Goal: Task Accomplishment & Management: Use online tool/utility

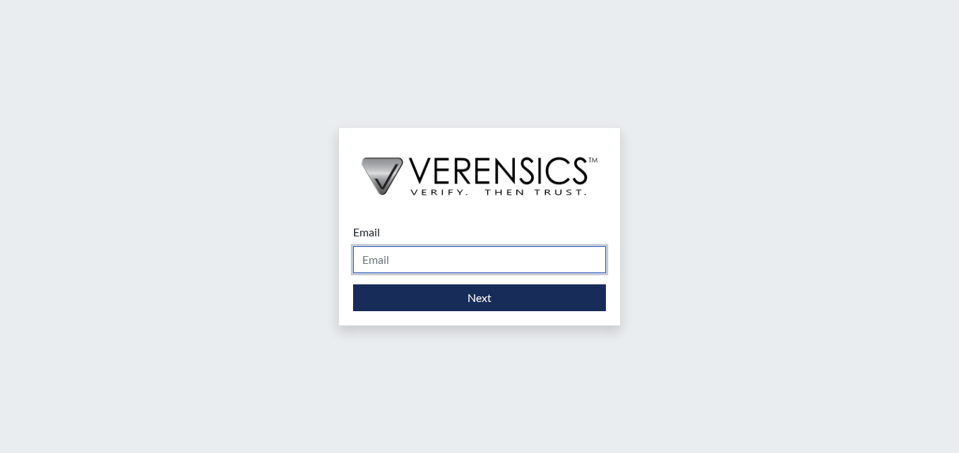
click at [499, 250] on input "Email" at bounding box center [479, 260] width 253 height 27
type input "[DOMAIN_NAME][EMAIL_ADDRESS][DOMAIN_NAME]"
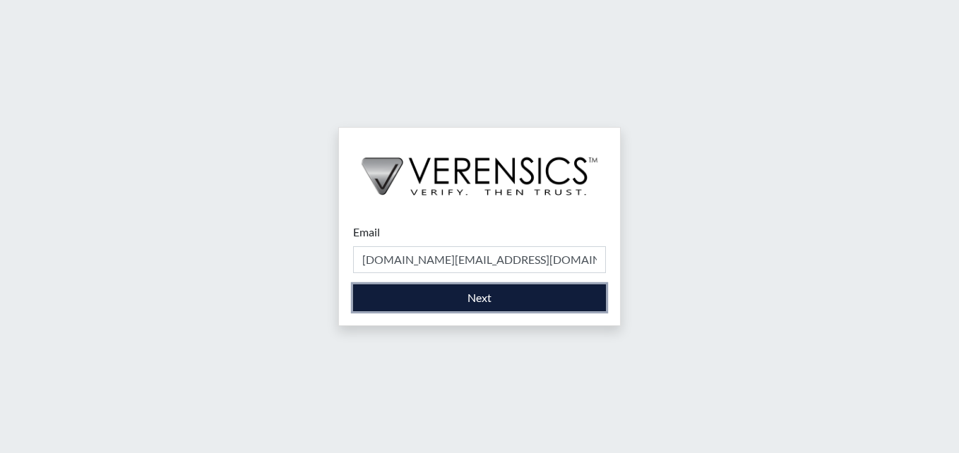
click at [417, 295] on button "Next" at bounding box center [479, 298] width 253 height 27
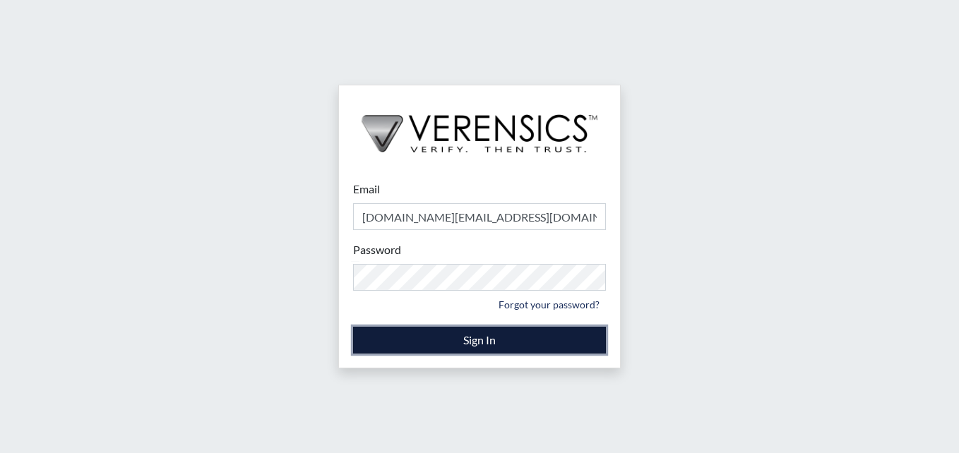
click at [423, 334] on button "Sign In" at bounding box center [479, 340] width 253 height 27
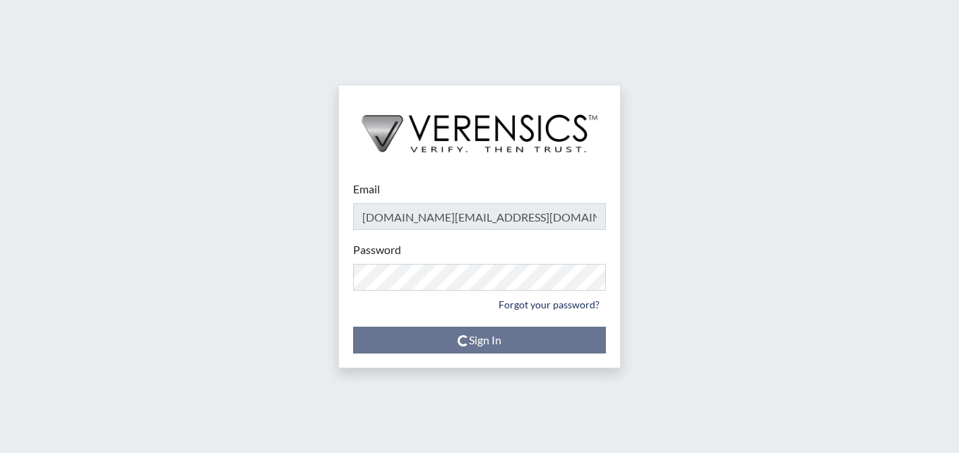
drag, startPoint x: 386, startPoint y: 376, endPoint x: 878, endPoint y: 129, distance: 550.6
click at [878, 129] on div "Email asti.green@gdc.ga.gov Please provide your email address. Password Please …" at bounding box center [479, 226] width 959 height 453
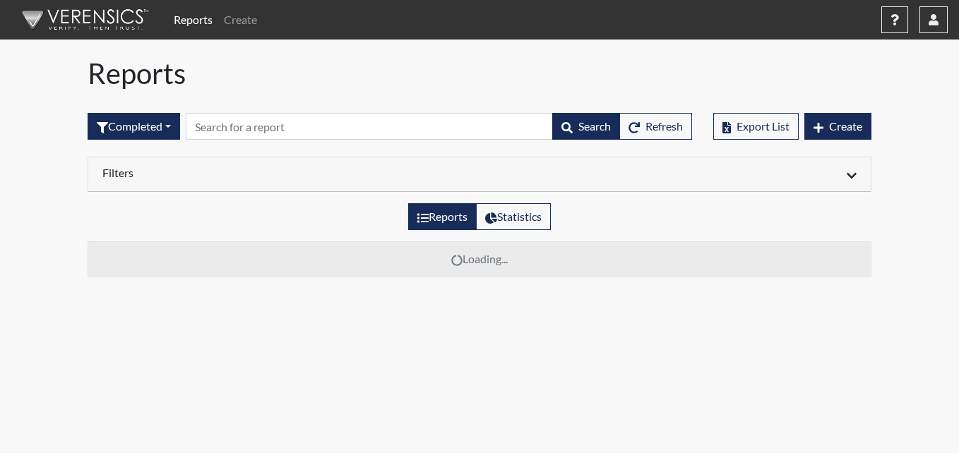
click at [440, 184] on div "Filters" at bounding box center [479, 175] width 783 height 35
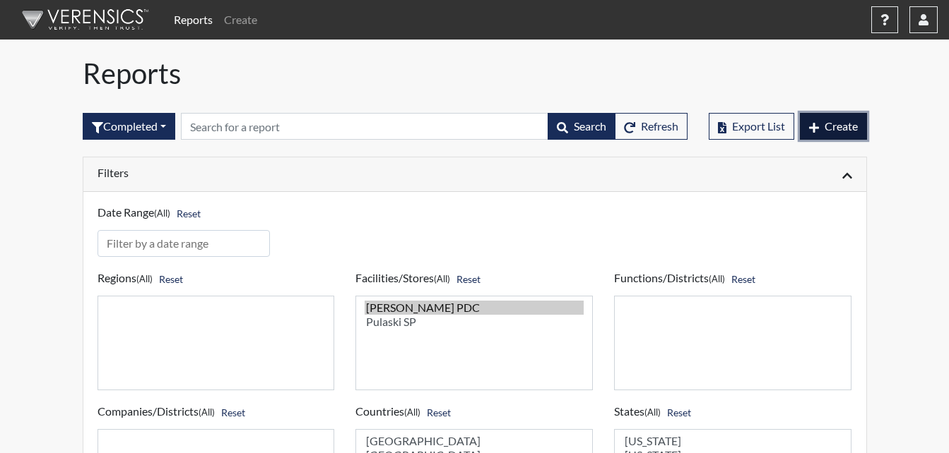
click at [809, 123] on icon "button" at bounding box center [814, 127] width 10 height 11
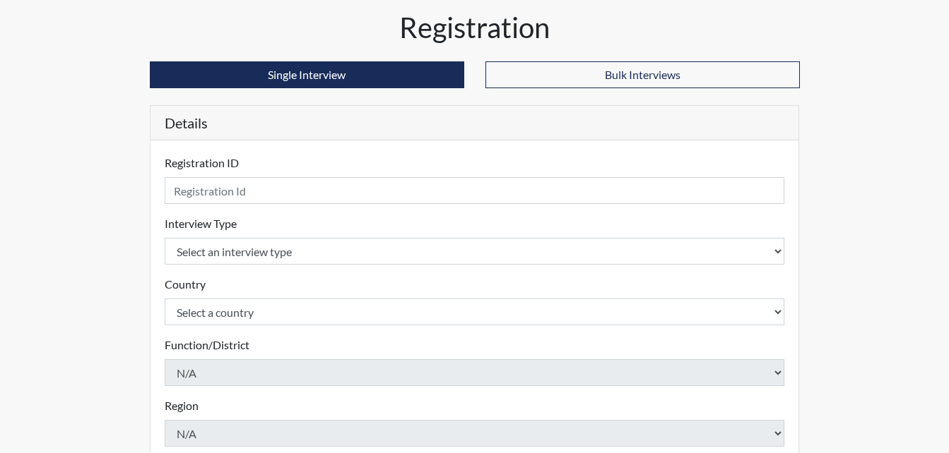
scroll to position [71, 0]
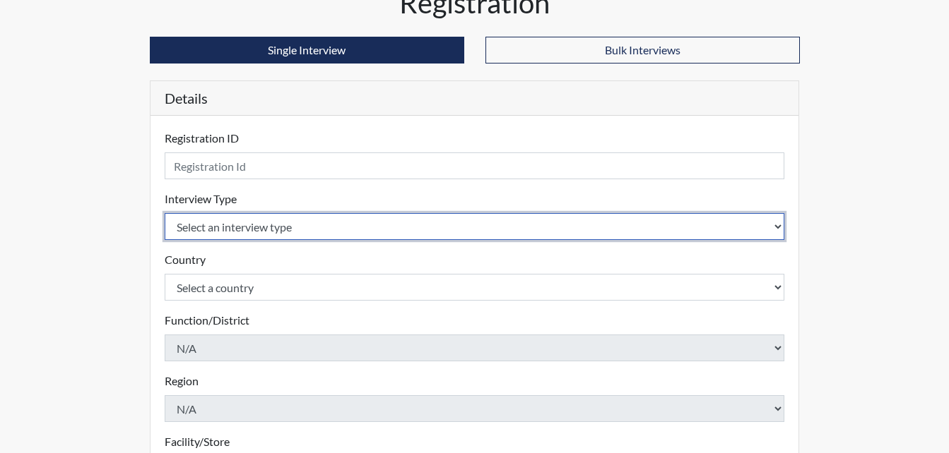
click at [211, 223] on select "Select an interview type Corrections Pre-Employment" at bounding box center [475, 226] width 620 height 27
click at [236, 219] on select "Select an interview type Corrections Pre-Employment" at bounding box center [475, 226] width 620 height 27
select select "ff733e93-e1bf-11ea-9c9f-0eff0cf7eb8f"
click at [165, 213] on select "Select an interview type Corrections Pre-Employment" at bounding box center [475, 226] width 620 height 27
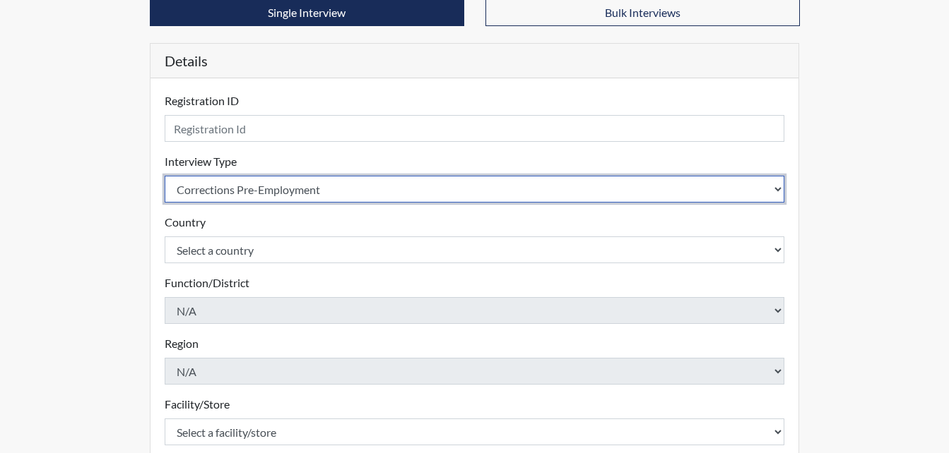
scroll to position [141, 0]
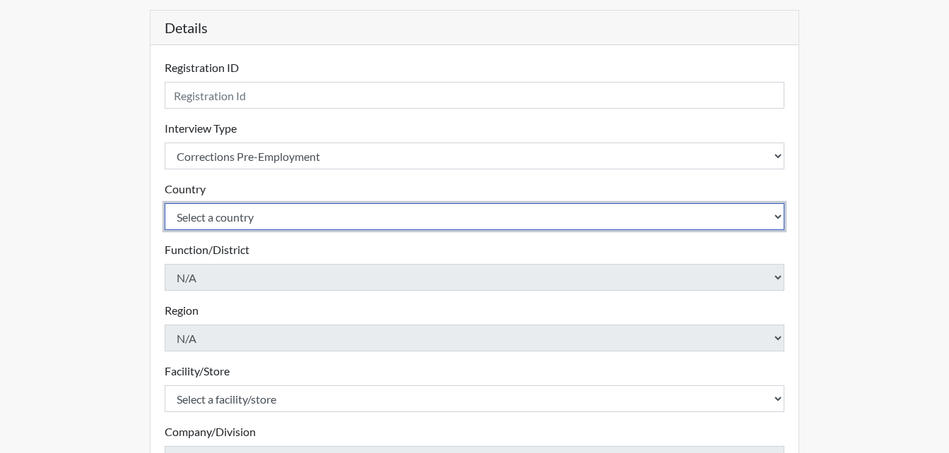
click at [227, 218] on select "Select a country United States Mexico" at bounding box center [475, 216] width 620 height 27
select select "united-states-of-america"
click at [165, 203] on select "Select a country United States Mexico" at bounding box center [475, 216] width 620 height 27
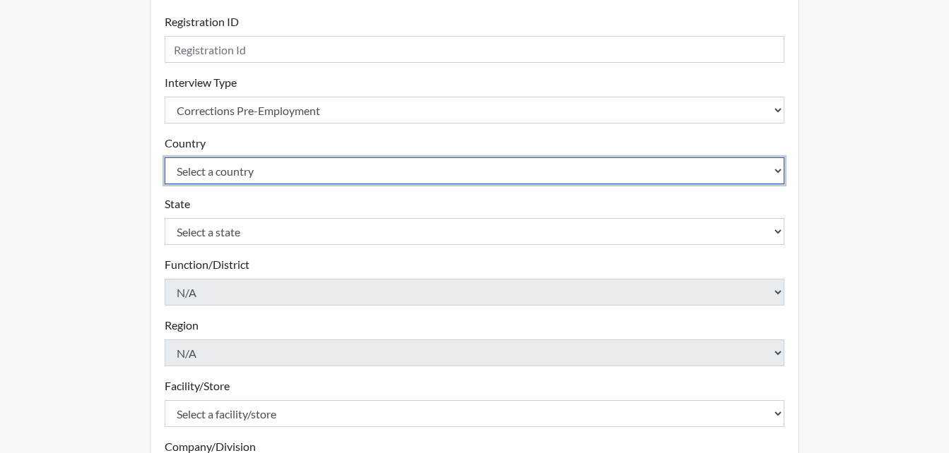
scroll to position [283, 0]
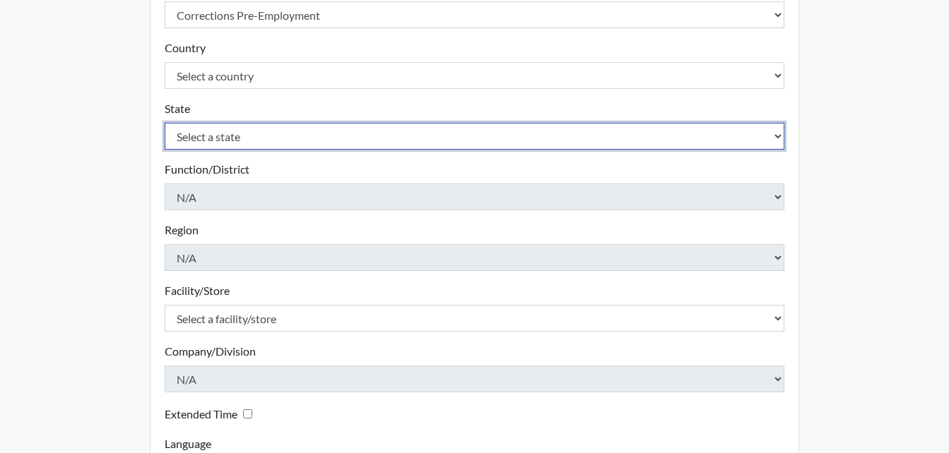
click at [240, 143] on select "Select a state Alabama Alaska Arizona Arkansas California Colorado Connecticut …" at bounding box center [475, 136] width 620 height 27
select select "GA"
click at [165, 123] on select "Select a state Alabama Alaska Arizona Arkansas California Colorado Connecticut …" at bounding box center [475, 136] width 620 height 27
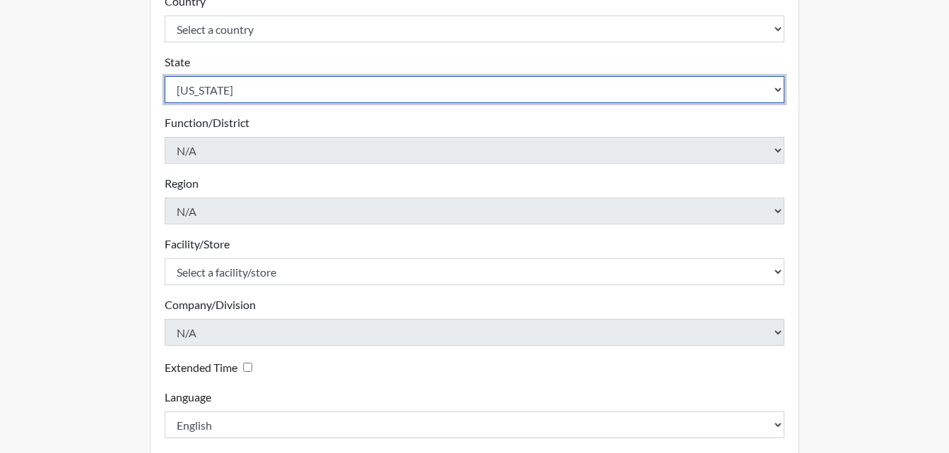
scroll to position [353, 0]
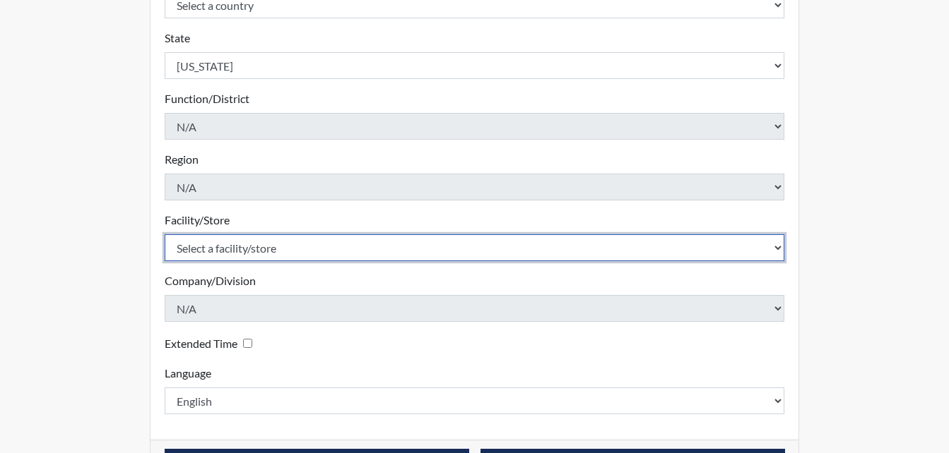
click at [227, 242] on select "Select a facility/store Bleckley PDC Pulaski SP" at bounding box center [475, 248] width 620 height 27
select select "07d467a1-a762-4c04-a0fd-01b52b78d04c"
click at [165, 235] on select "Select a facility/store Bleckley PDC Pulaski SP" at bounding box center [475, 248] width 620 height 27
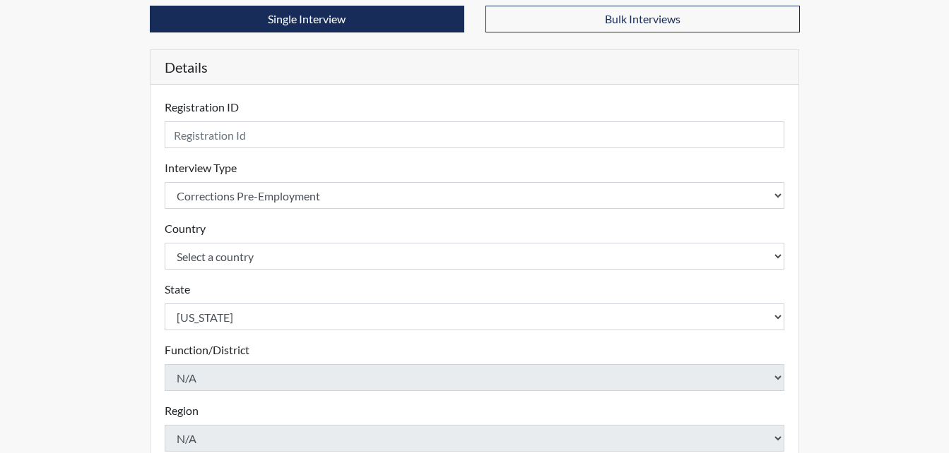
scroll to position [49, 0]
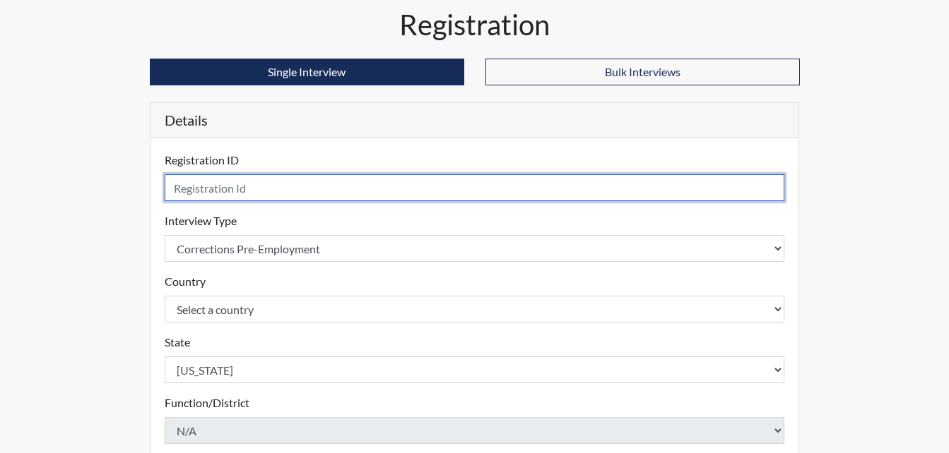
click at [208, 185] on input "text" at bounding box center [475, 187] width 620 height 27
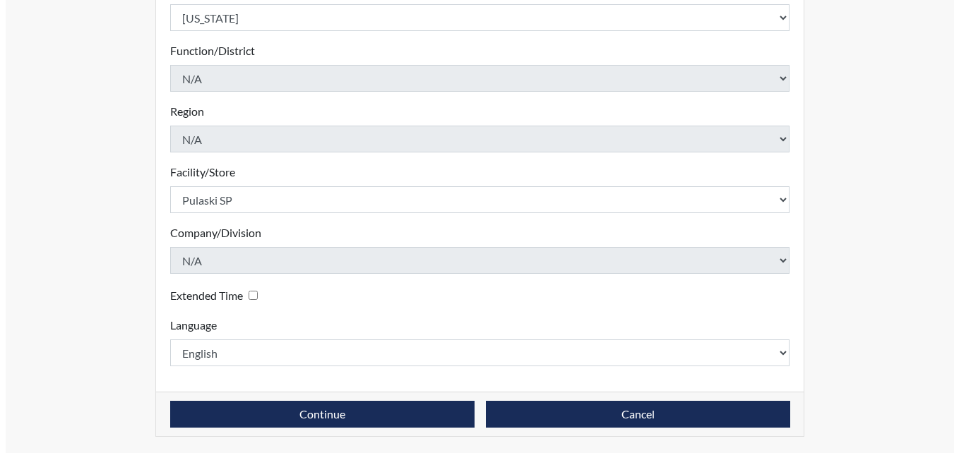
scroll to position [402, 0]
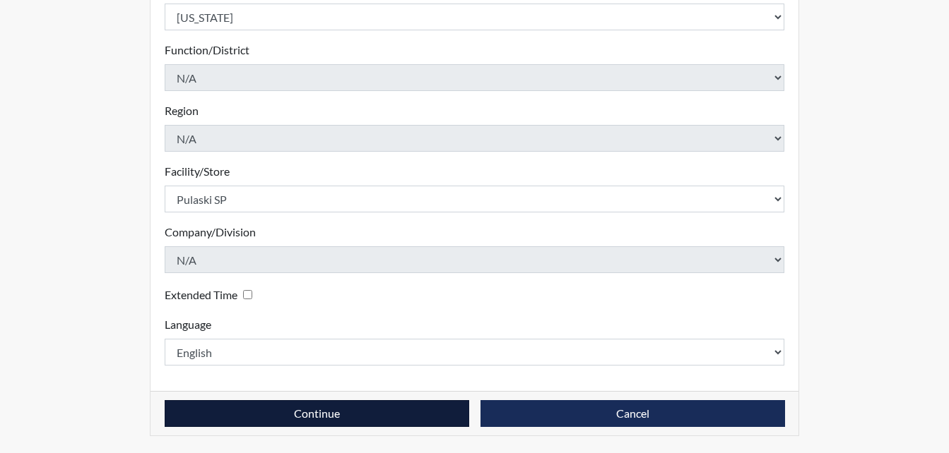
type input "JKA8163"
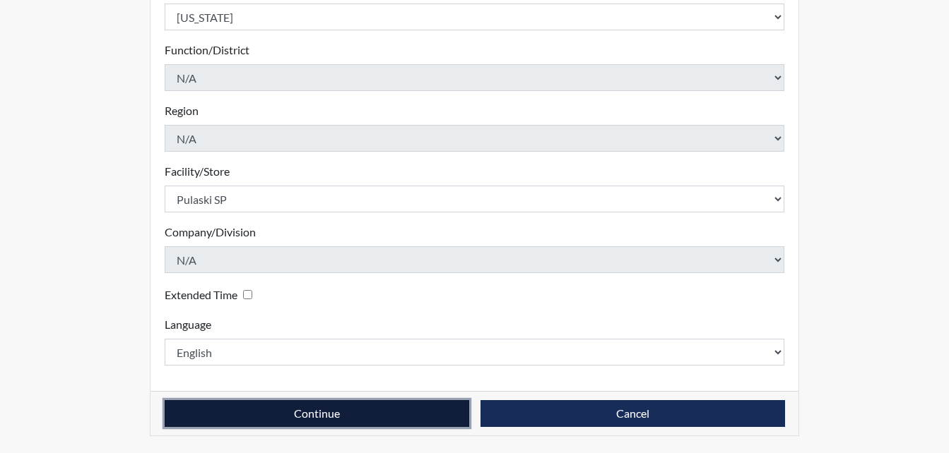
click at [386, 413] on button "Continue" at bounding box center [317, 414] width 304 height 27
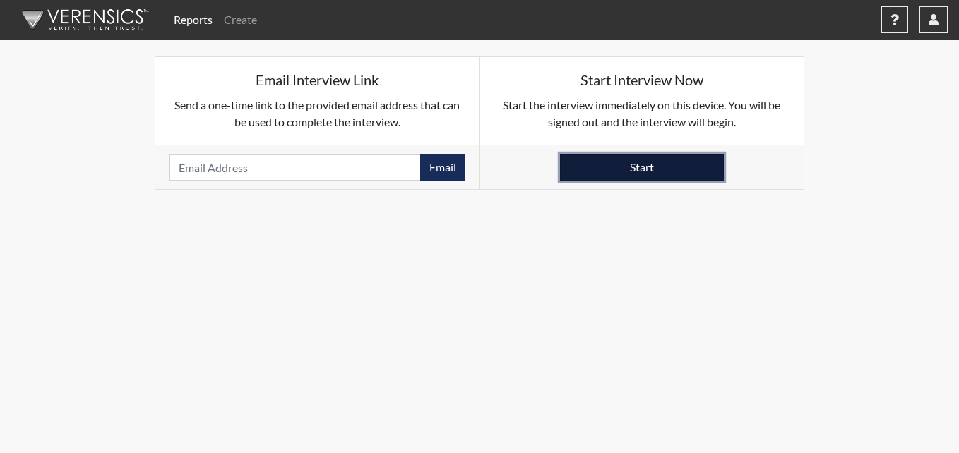
click at [697, 169] on button "Start" at bounding box center [642, 167] width 164 height 27
